Goal: Information Seeking & Learning: Find specific page/section

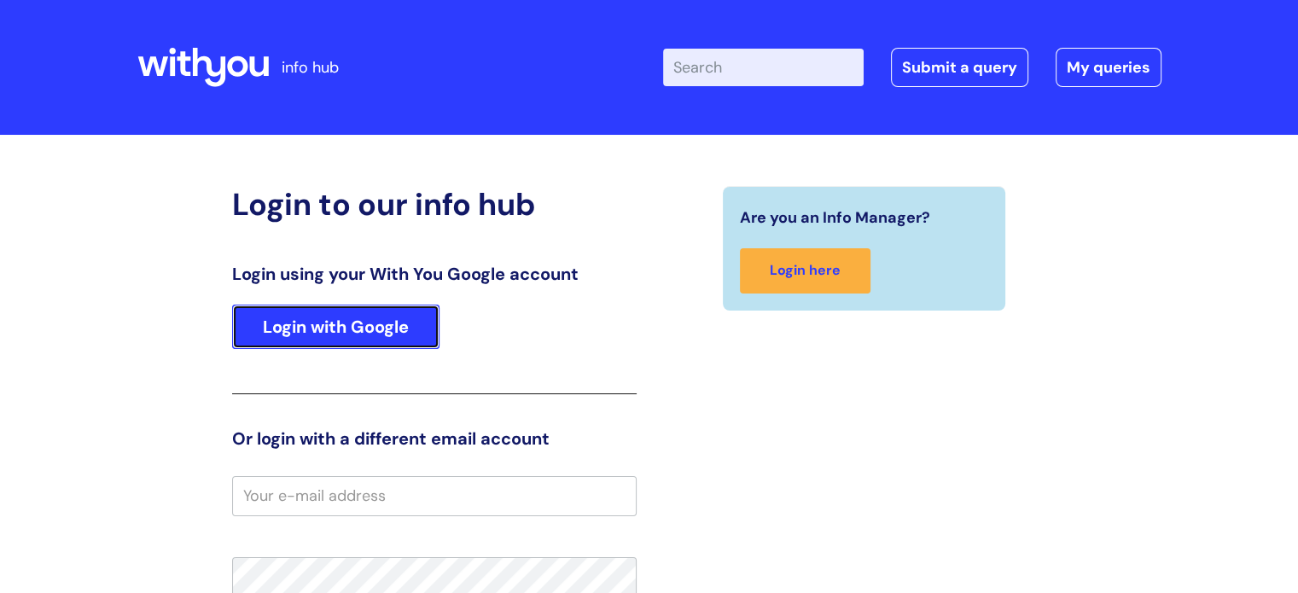
click at [338, 328] on link "Login with Google" at bounding box center [335, 327] width 207 height 44
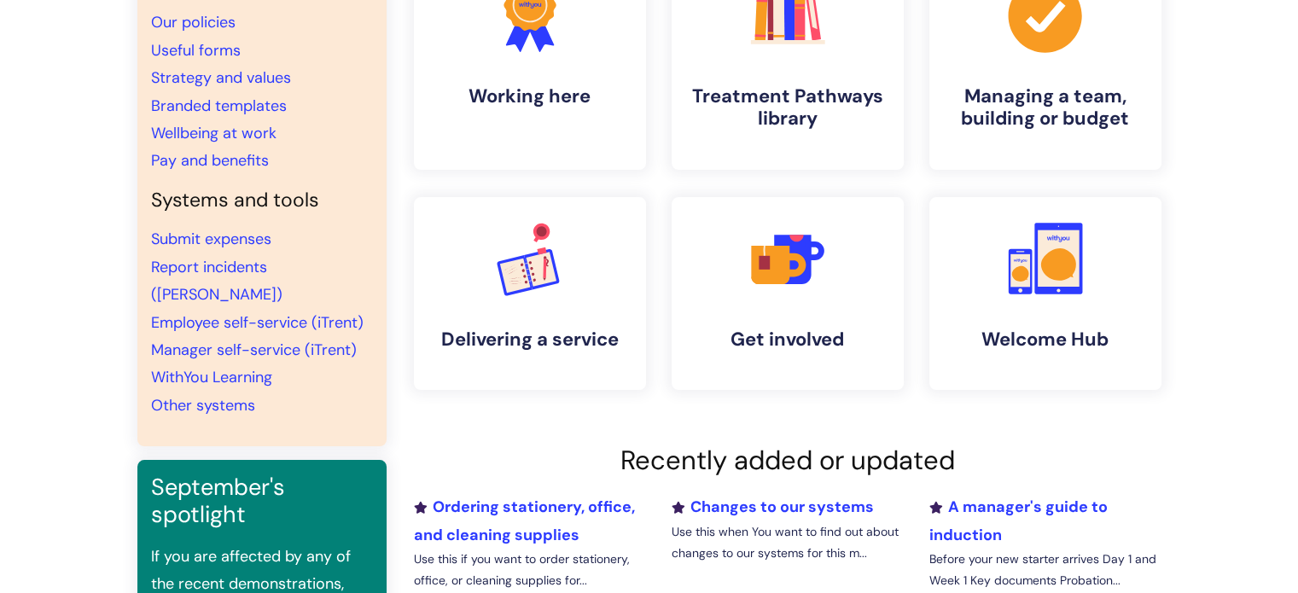
scroll to position [85, 0]
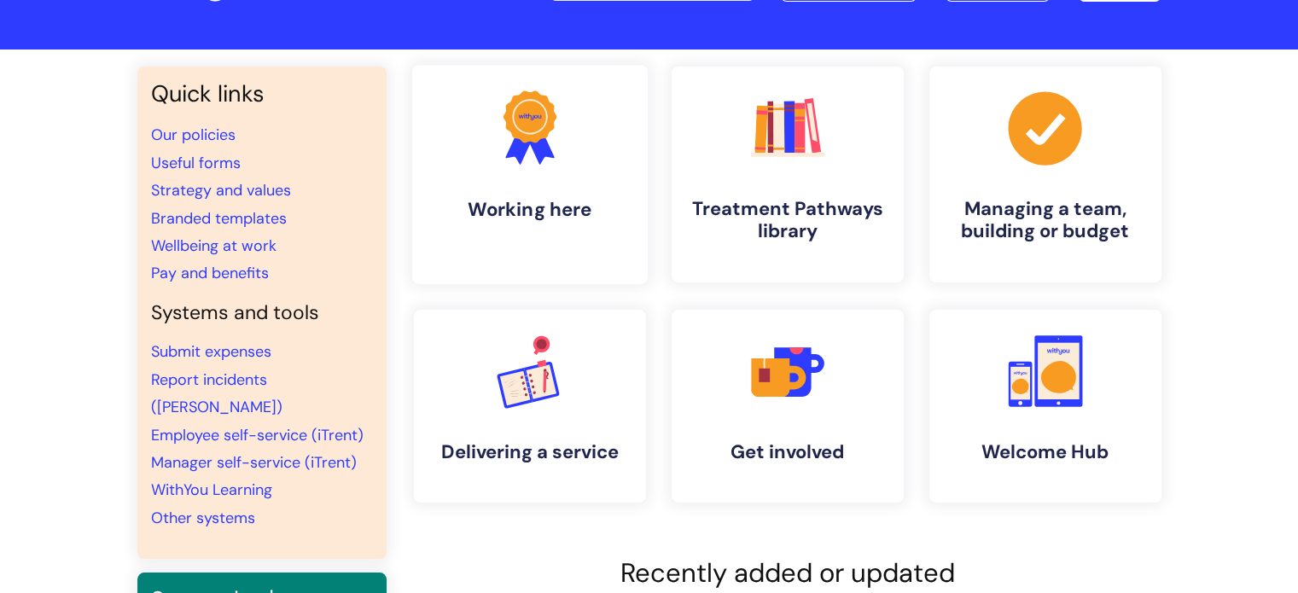
click at [555, 224] on link ".cls-1{fill:#f89b22;}.cls-1,.cls-2,.cls-3{stroke-width:0px;}.cls-2{fill:#2d3cff…" at bounding box center [528, 174] width 235 height 219
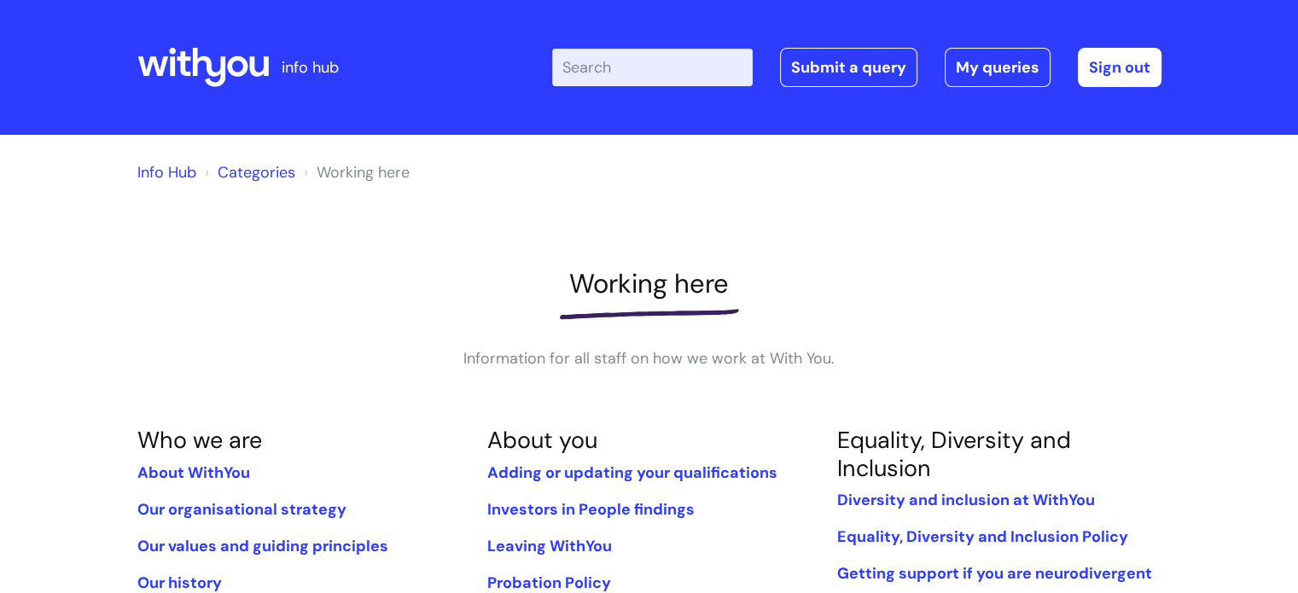
drag, startPoint x: 610, startPoint y: 64, endPoint x: 631, endPoint y: 52, distance: 24.4
click at [610, 64] on input "Enter your search term here..." at bounding box center [652, 68] width 200 height 38
type input "job vacencies"
click button "Search" at bounding box center [0, 0] width 0 height 0
